Goal: Navigation & Orientation: Find specific page/section

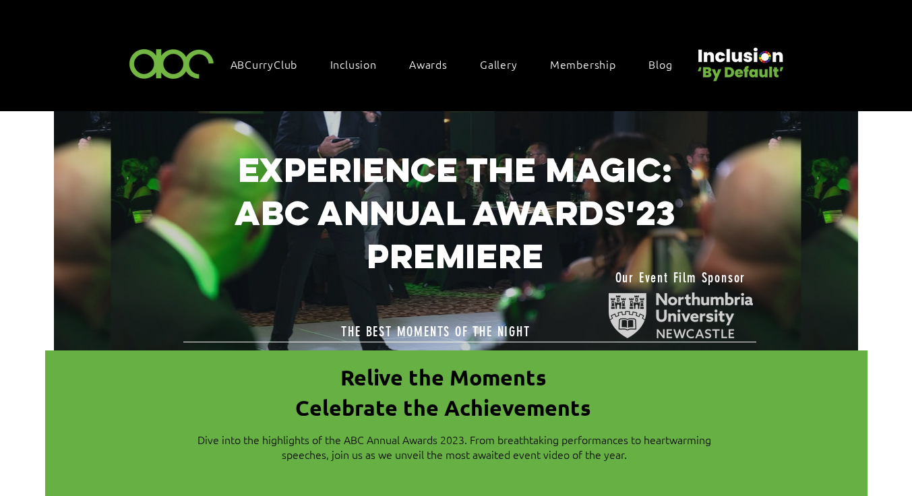
scroll to position [469, 0]
